Goal: Understand process/instructions

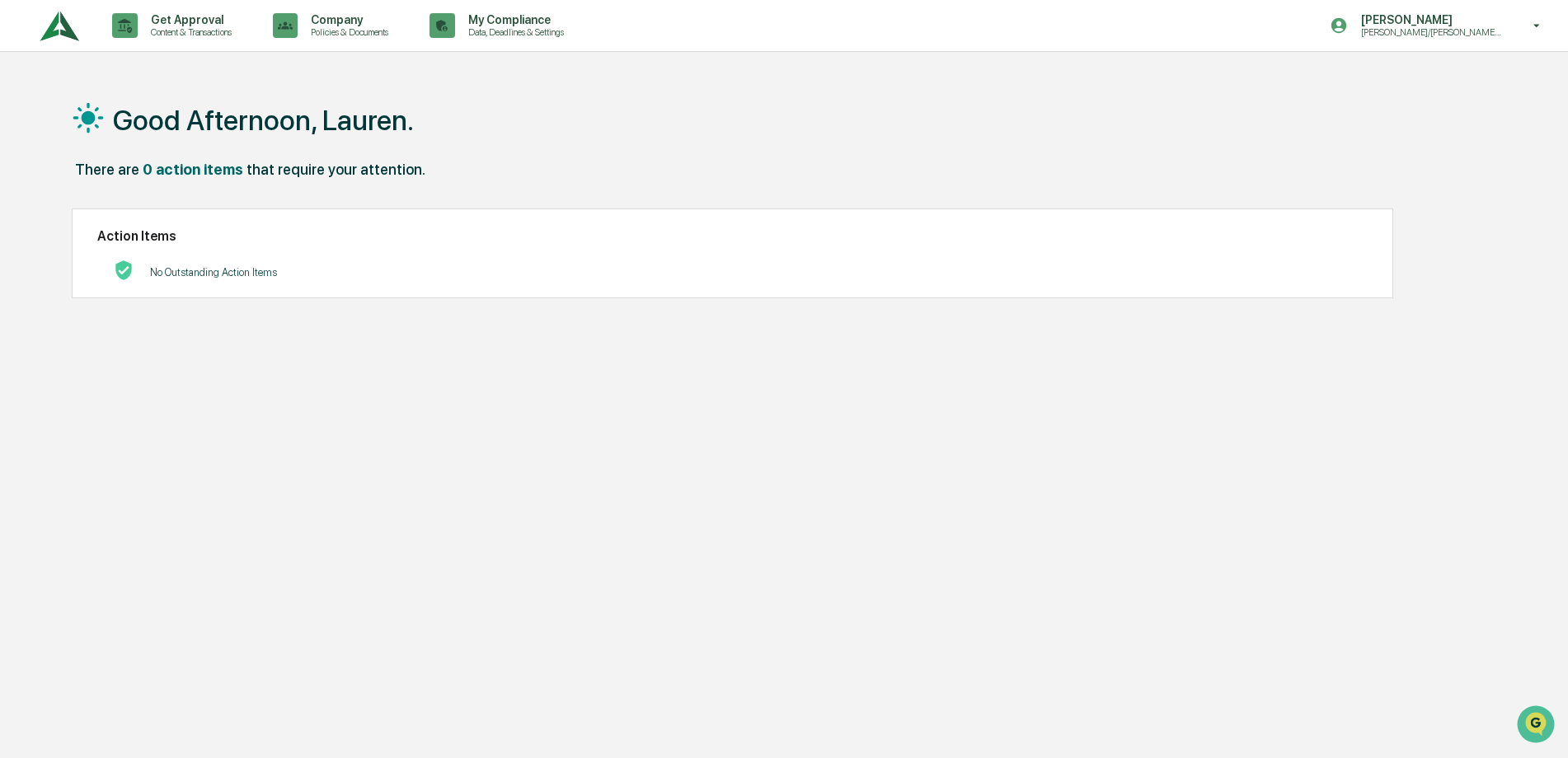
click at [1545, 34] on div "[PERSON_NAME] [PERSON_NAME]/[PERSON_NAME] Onboarding" at bounding box center [1440, 25] width 254 height 51
click at [1448, 89] on li "Switch to Admin view..." at bounding box center [1447, 83] width 231 height 30
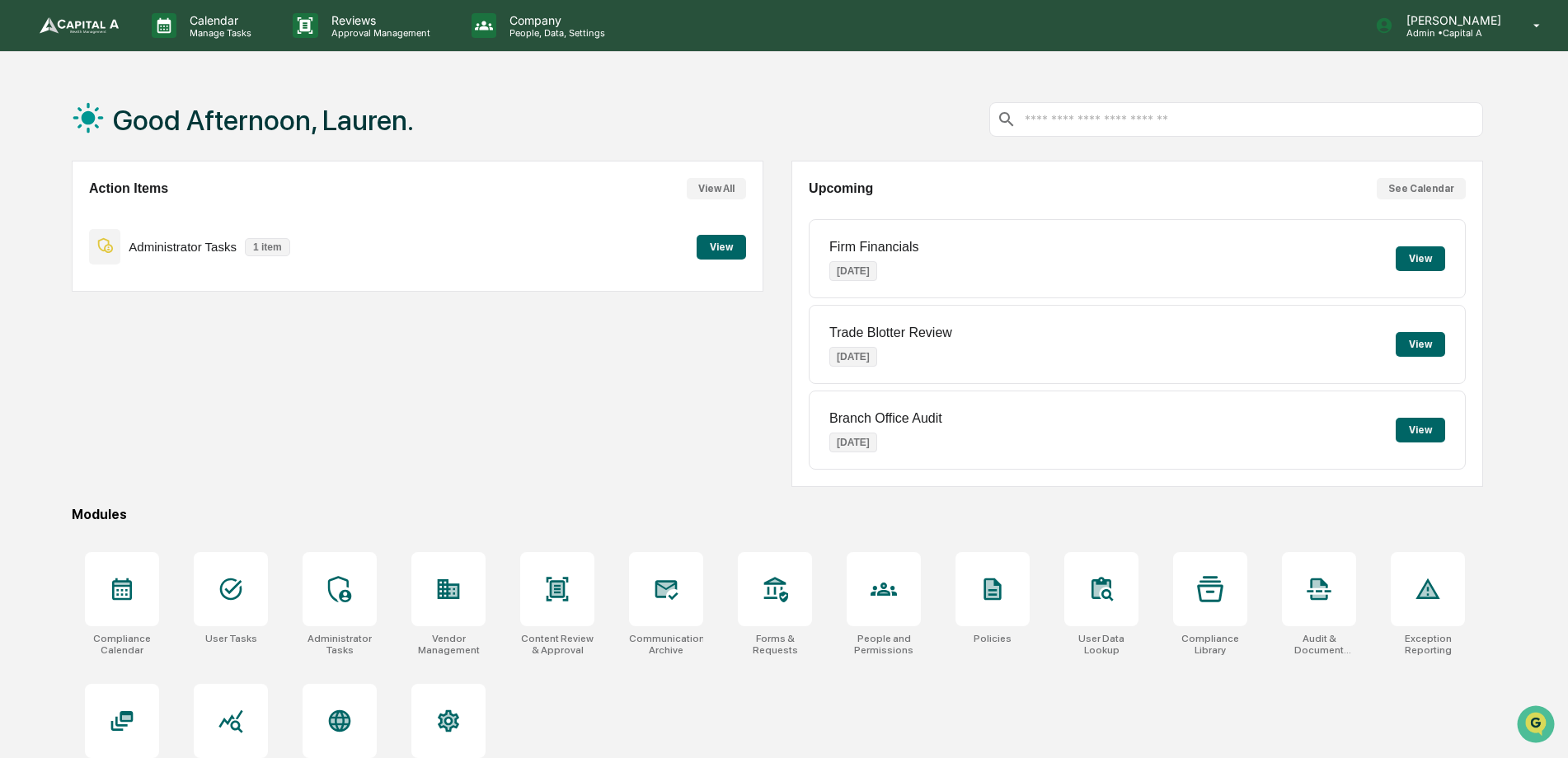
click at [735, 257] on button "View" at bounding box center [721, 247] width 50 height 24
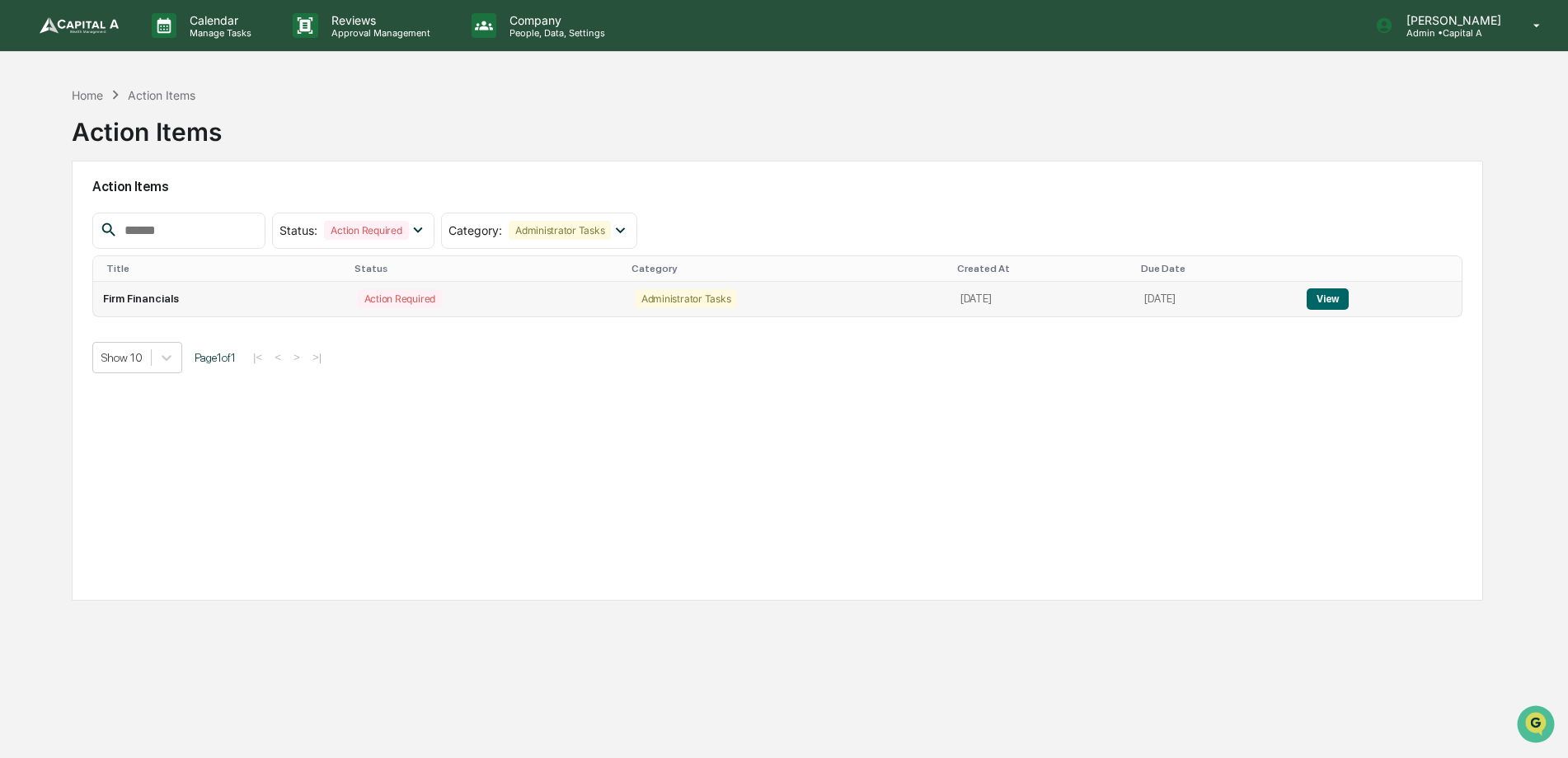
click at [1338, 301] on button "View" at bounding box center [1328, 300] width 42 height 22
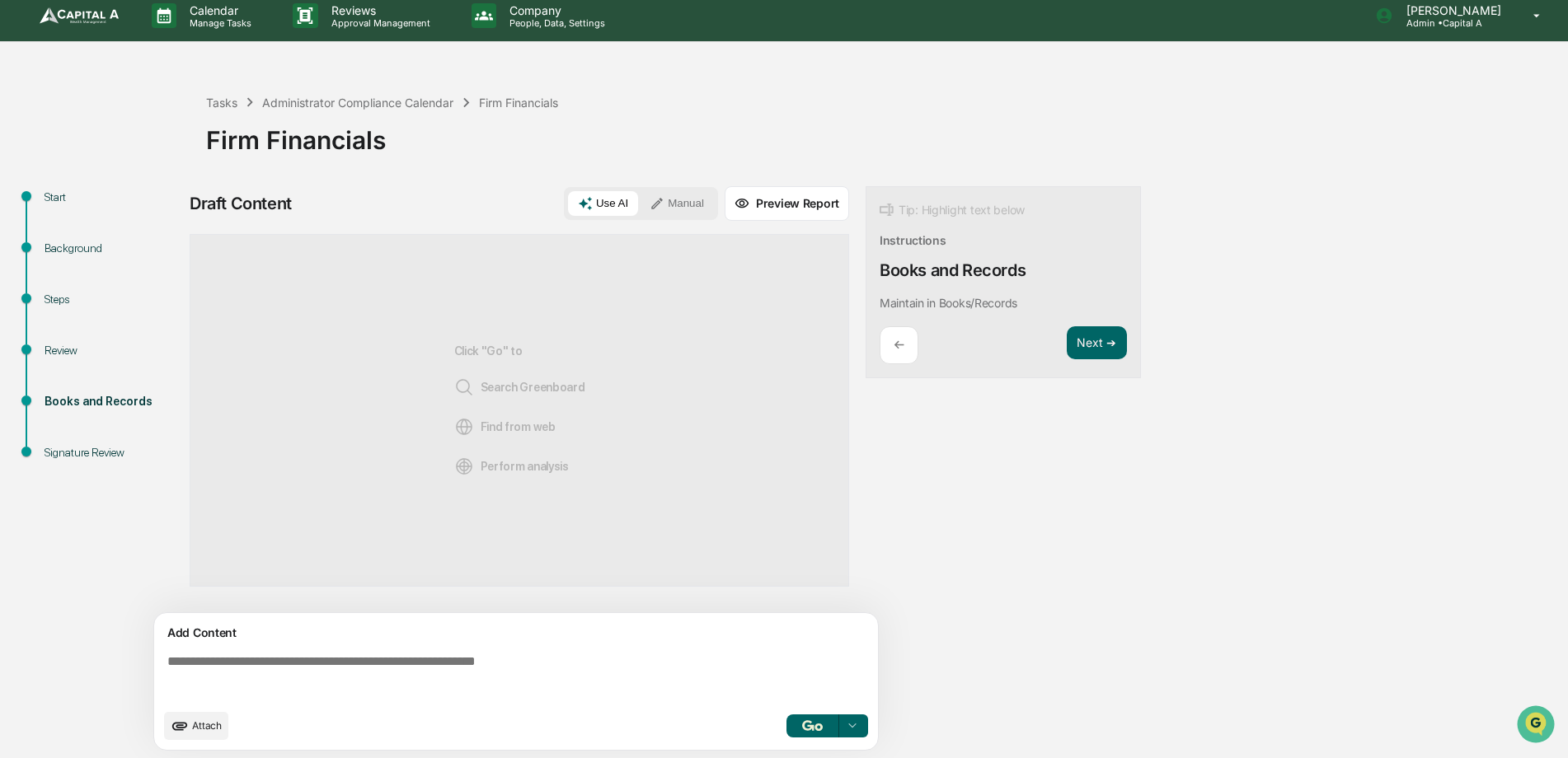
scroll to position [13, 0]
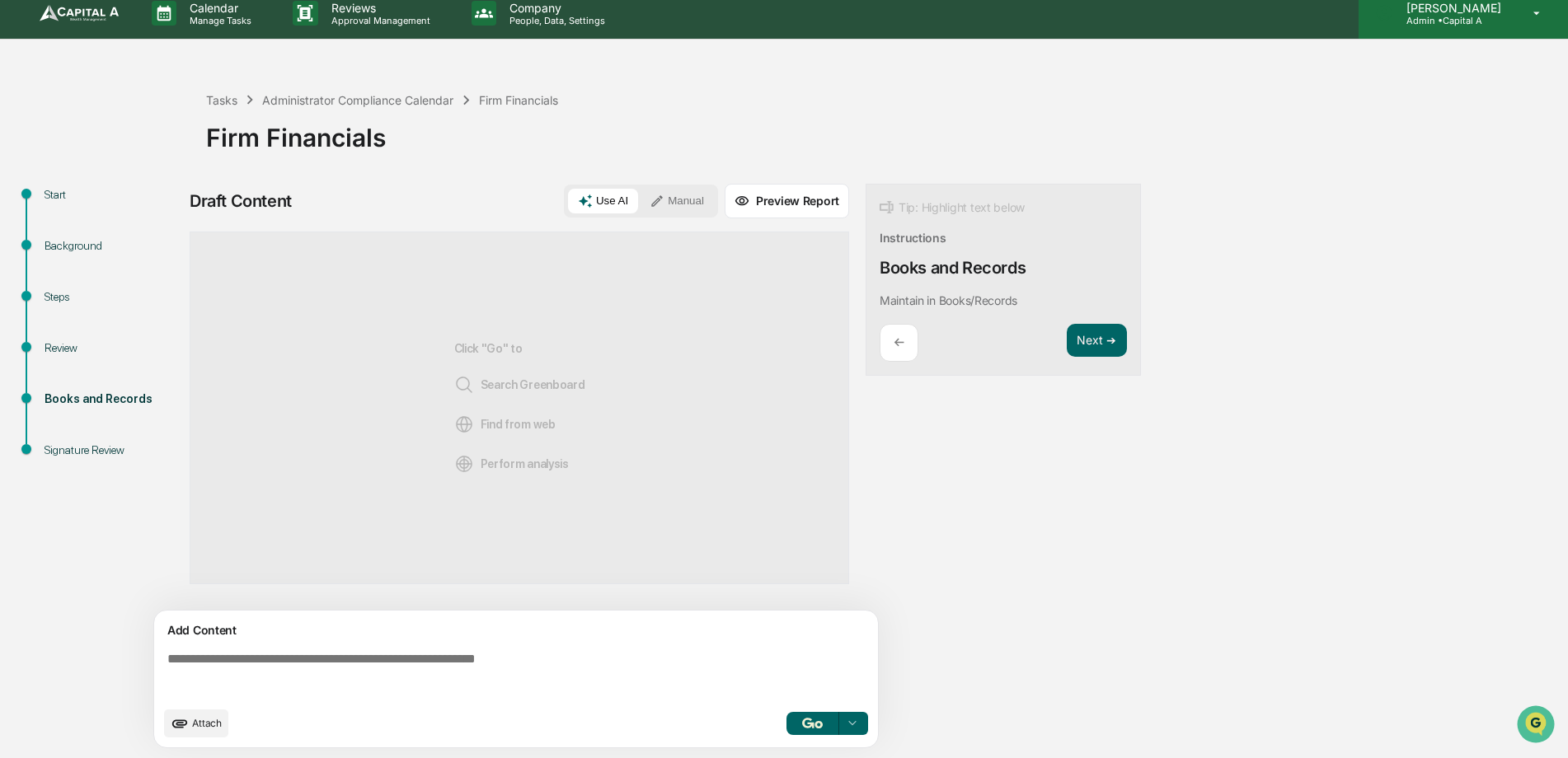
click at [1539, 16] on icon at bounding box center [1537, 13] width 29 height 16
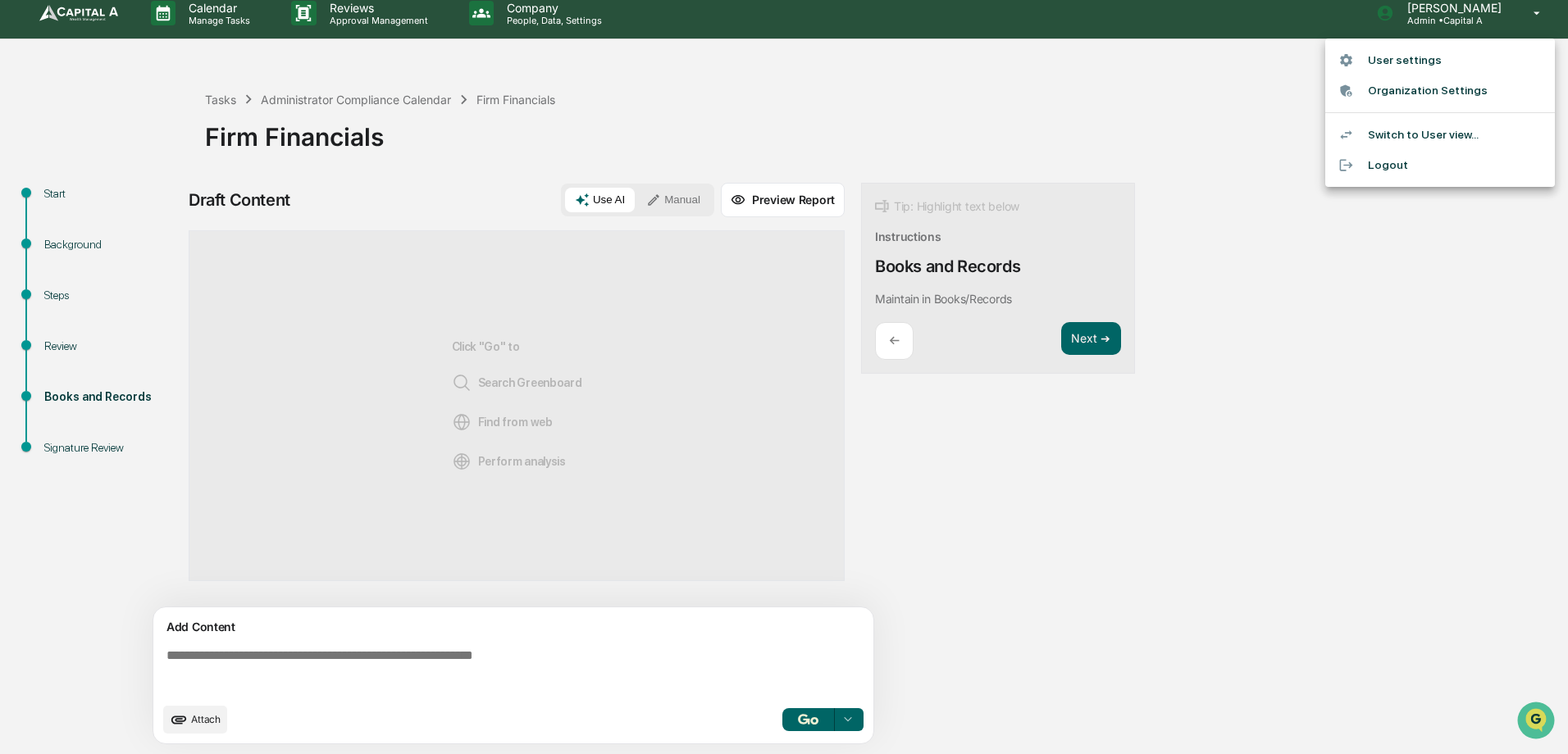
click at [1428, 586] on div at bounding box center [784, 377] width 1568 height 754
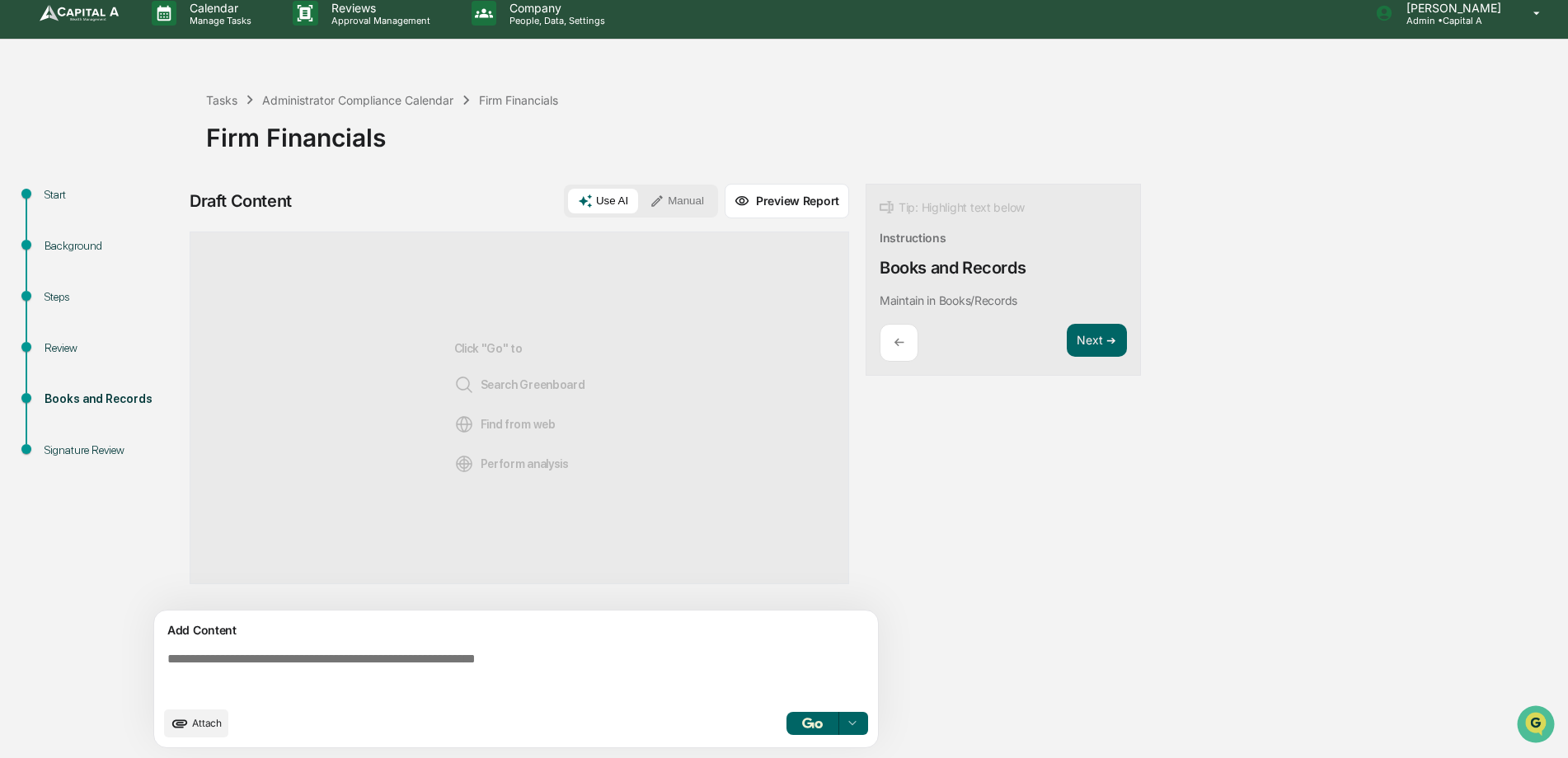
click at [87, 249] on div "Background" at bounding box center [112, 246] width 135 height 18
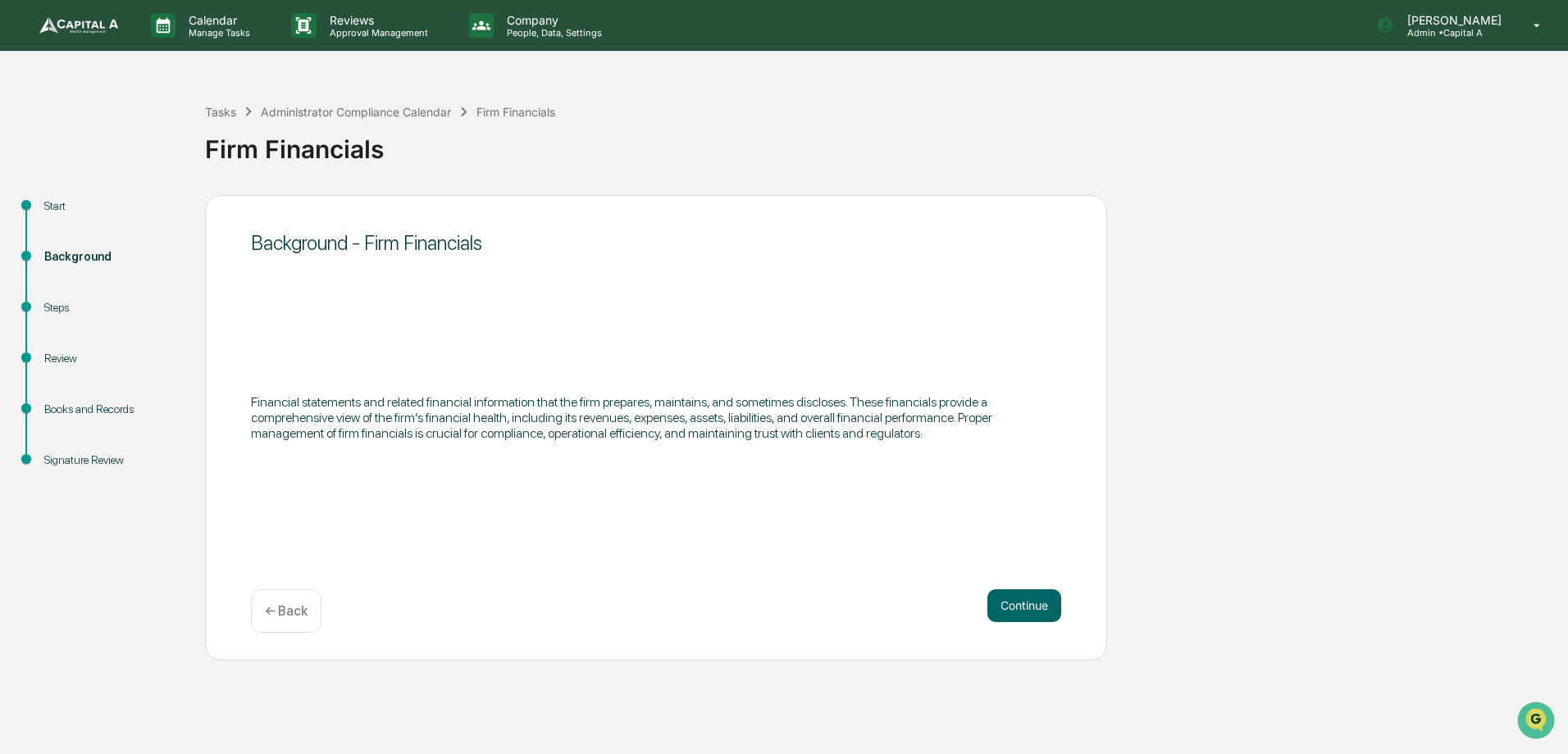
click at [49, 316] on div "Steps" at bounding box center [111, 307] width 134 height 18
click at [49, 307] on div "Steps" at bounding box center [111, 307] width 134 height 18
click at [58, 301] on div "Steps" at bounding box center [111, 307] width 134 height 18
click at [64, 302] on div "Steps" at bounding box center [111, 307] width 134 height 18
click at [1094, 612] on div "Background - Firm Financials Financial statements and related financial informa…" at bounding box center [656, 428] width 902 height 466
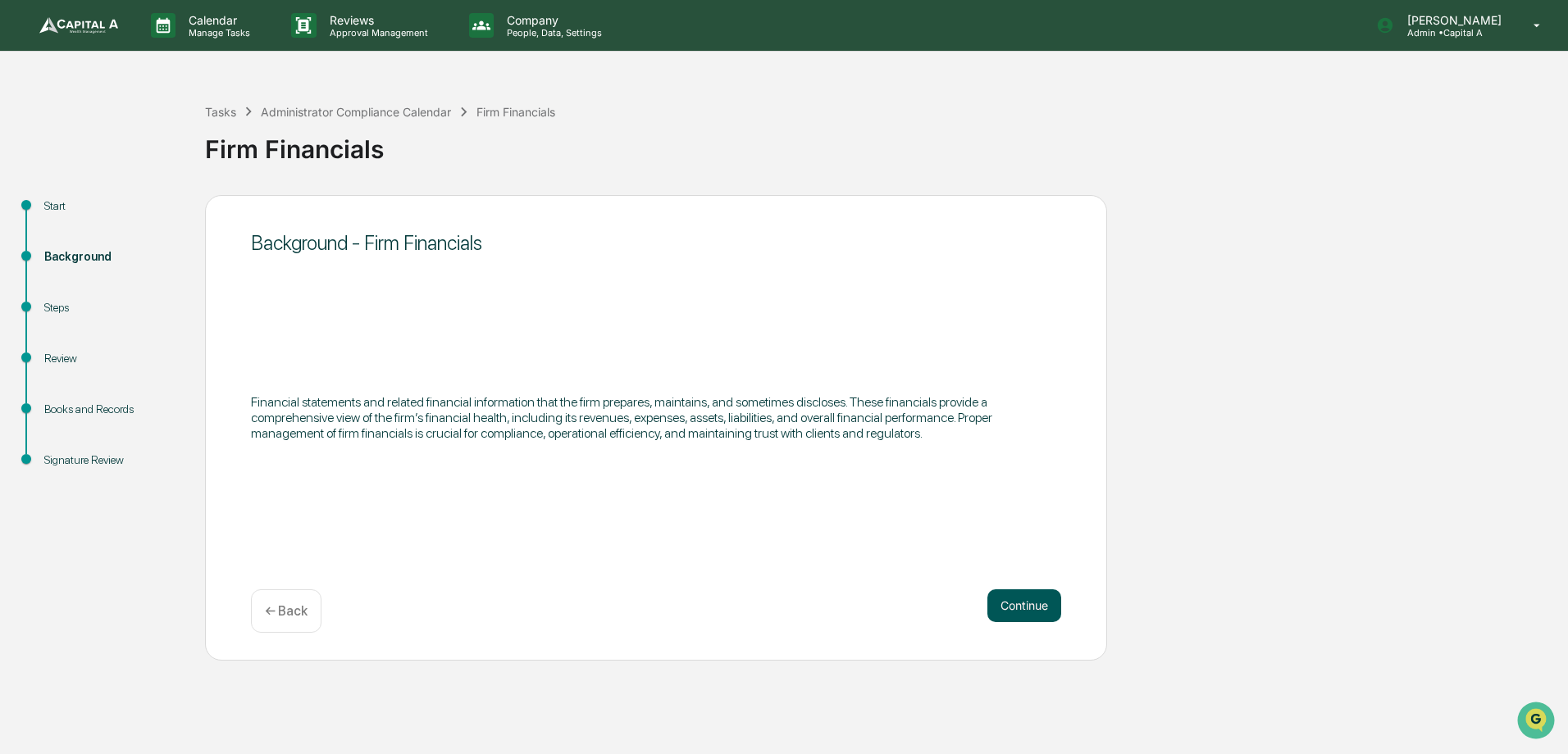
click at [1037, 601] on button "Continue" at bounding box center [1024, 605] width 74 height 33
